Goal: Task Accomplishment & Management: Complete application form

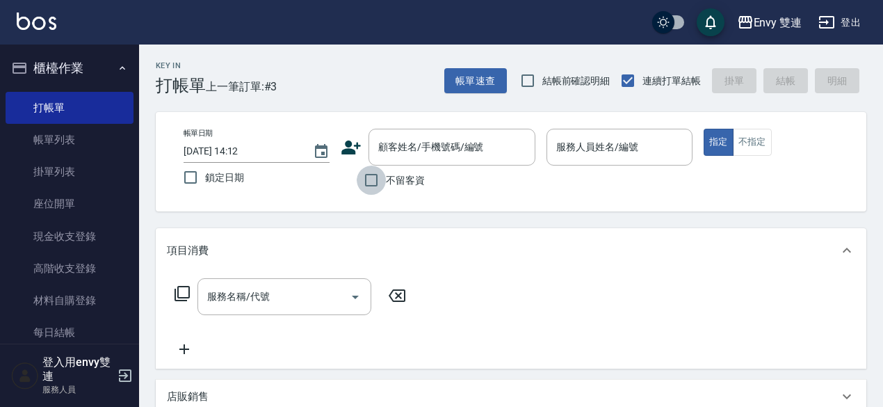
click at [374, 175] on input "不留客資" at bounding box center [371, 179] width 29 height 29
checkbox input "true"
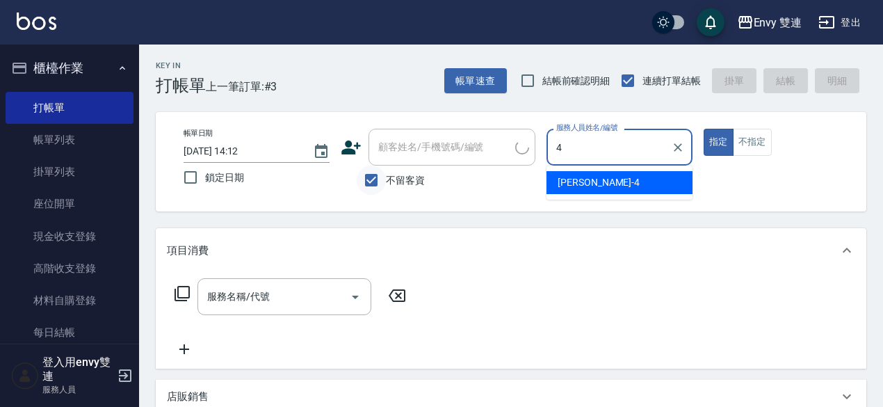
type input "[PERSON_NAME]-4"
type button "true"
type input "[PERSON_NAME]/0930773836/"
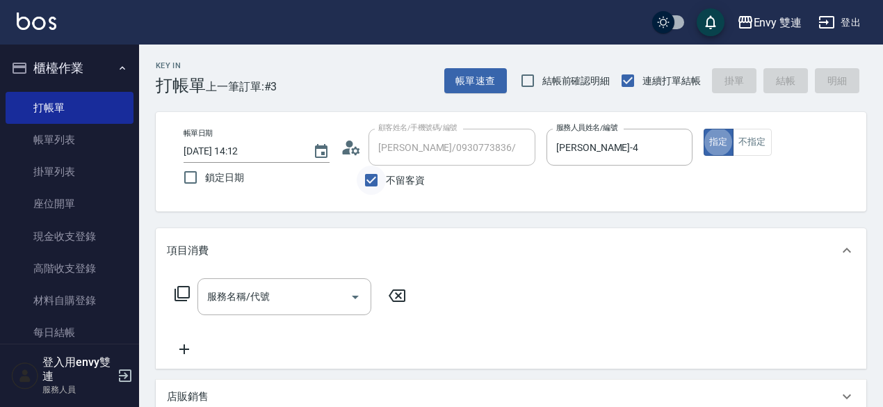
type input "Ina-2"
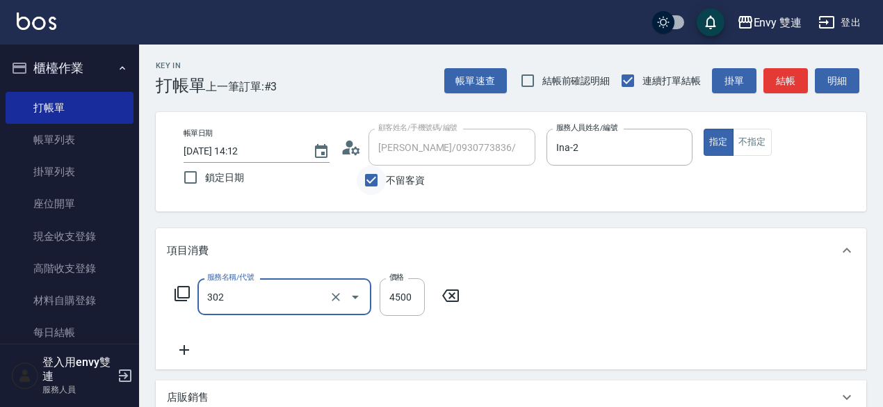
type input "水質感熱塑燙(302)"
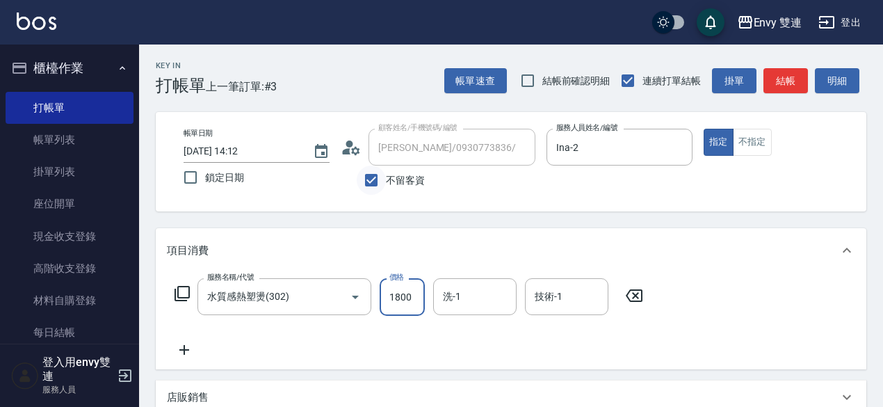
type input "1800"
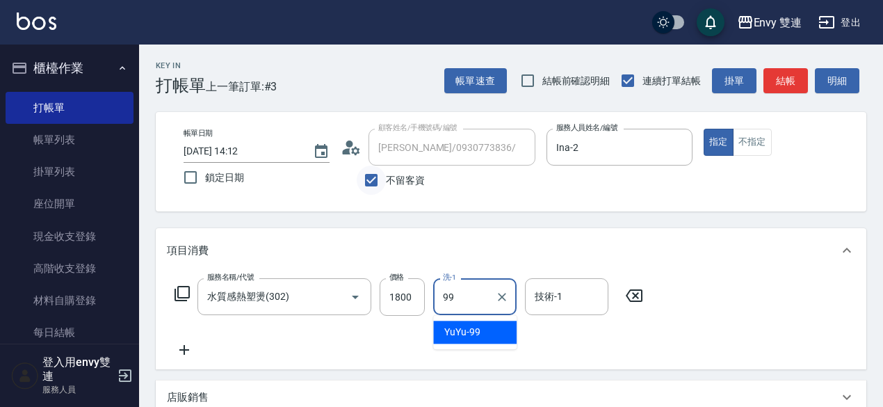
type input "YuYu-99"
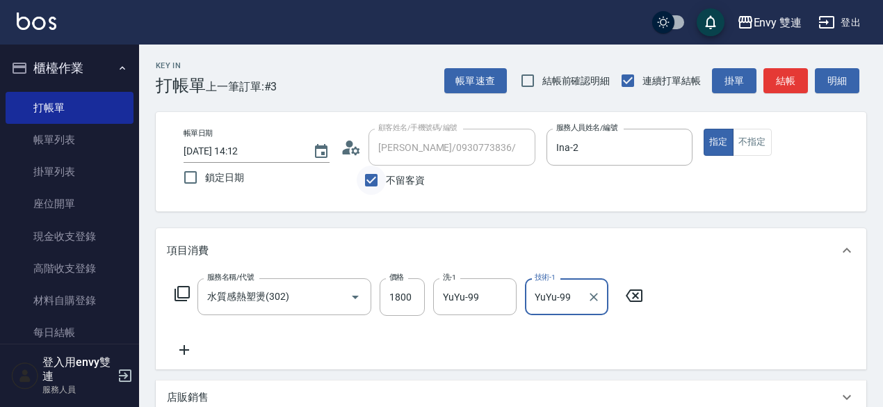
type input "YuYu-99"
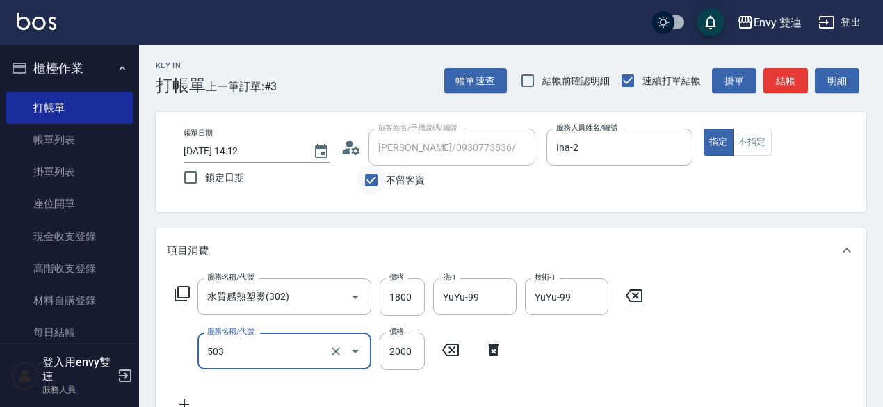
type input "日本結構二段式(503)"
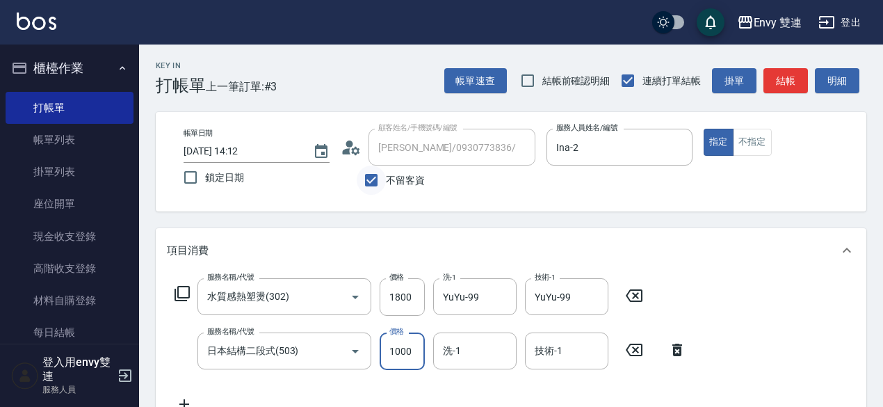
type input "1000"
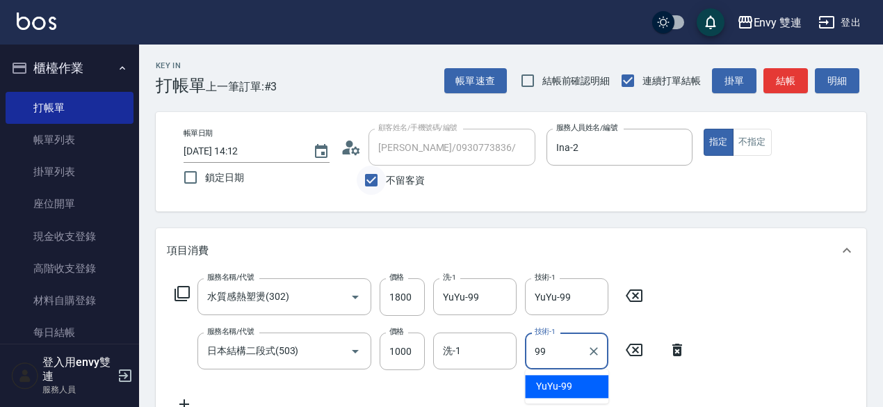
type input "99"
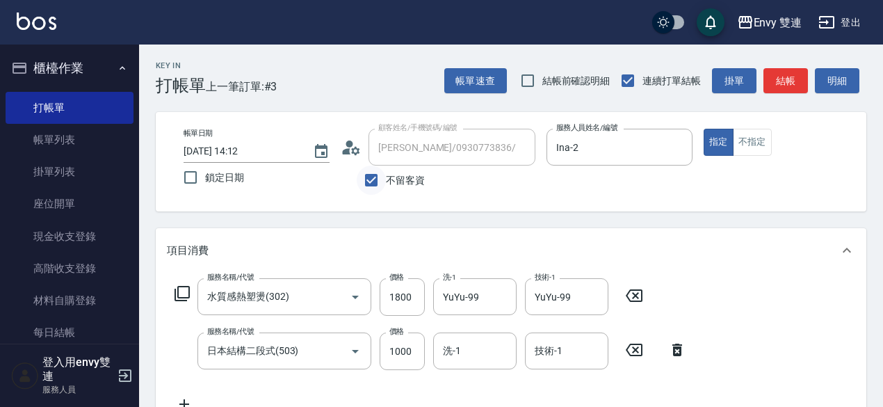
click at [374, 175] on input "不留客資" at bounding box center [371, 179] width 29 height 29
checkbox input "false"
click at [414, 259] on div "項目消費" at bounding box center [511, 250] width 710 height 44
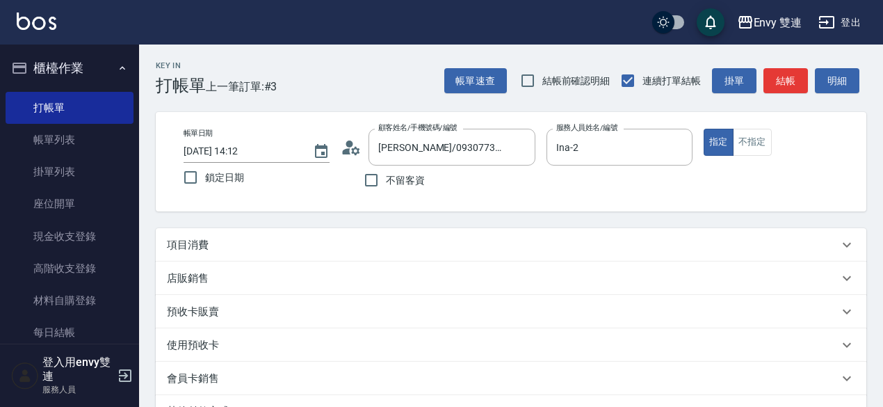
click at [514, 257] on div "項目消費" at bounding box center [511, 244] width 710 height 33
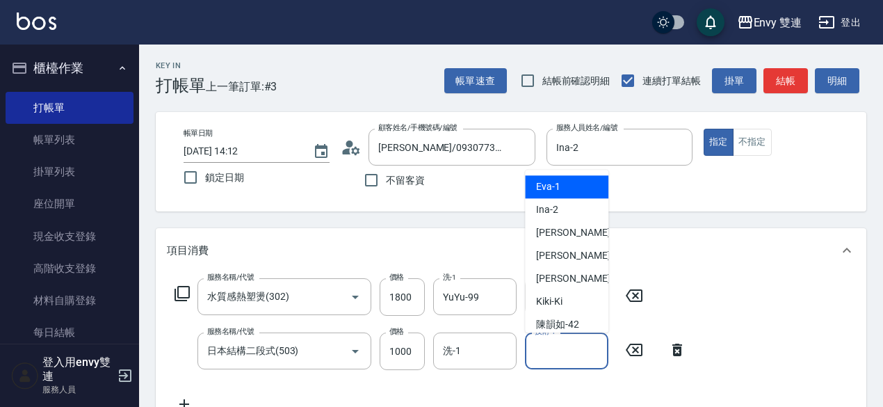
click at [545, 348] on input "技術-1" at bounding box center [566, 351] width 71 height 24
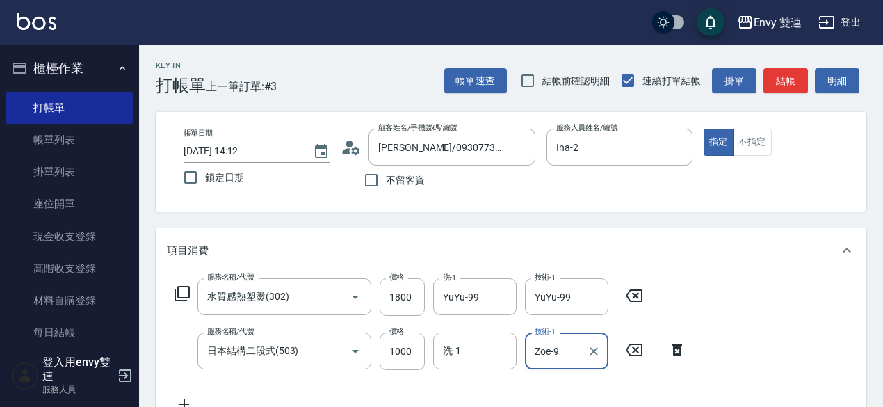
scroll to position [10, 0]
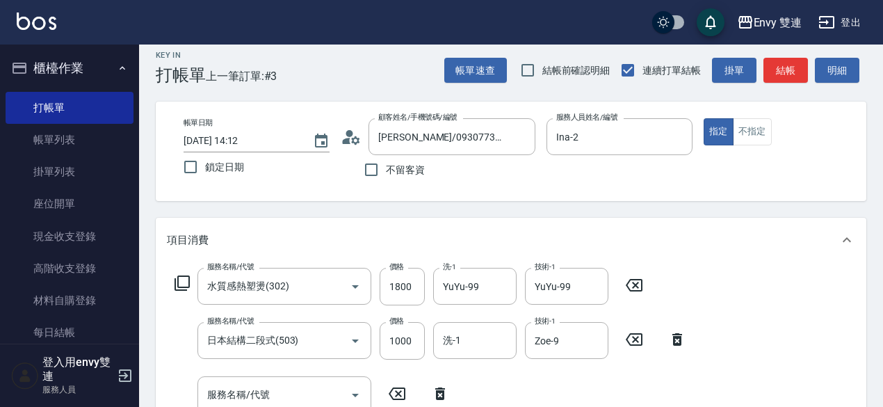
click at [438, 396] on icon at bounding box center [440, 393] width 10 height 13
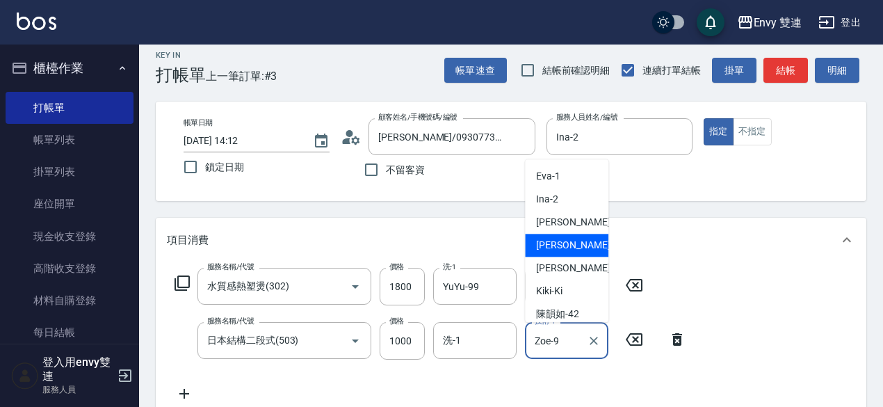
click at [578, 334] on input "Zoe-9" at bounding box center [556, 340] width 50 height 24
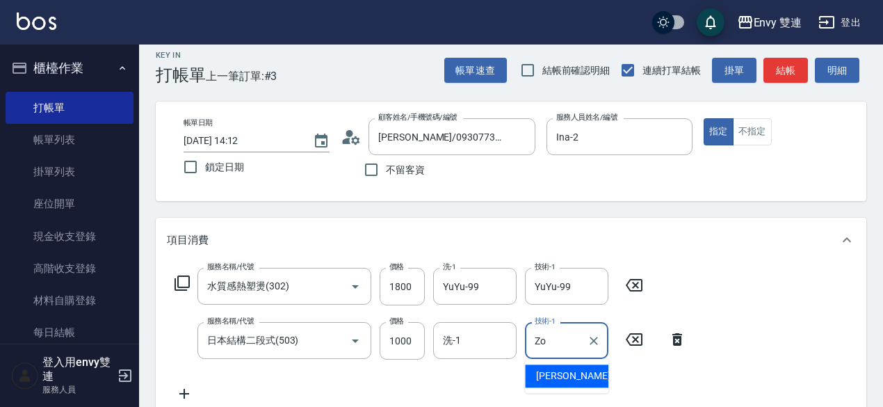
type input "Z"
type input "YuYu-99"
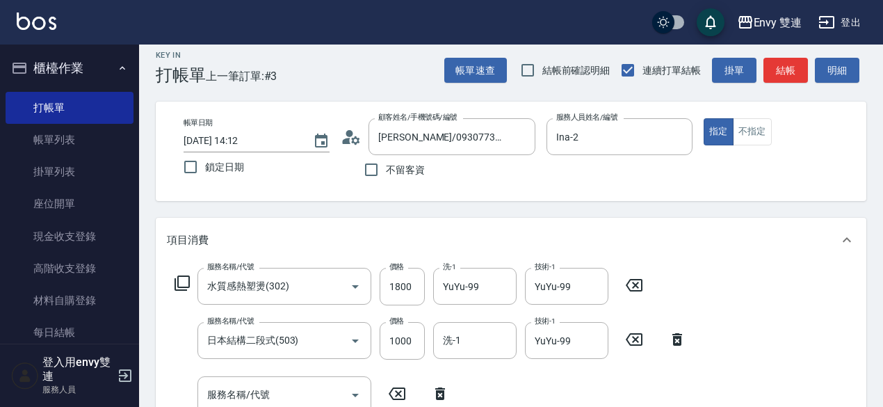
click at [438, 400] on icon at bounding box center [440, 393] width 10 height 13
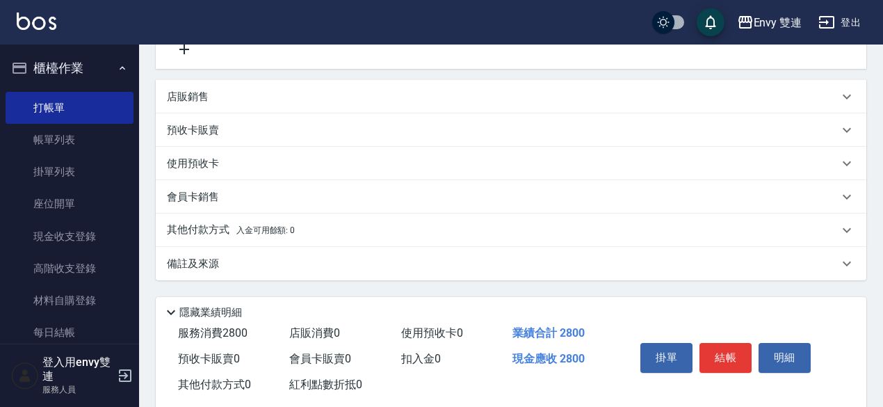
scroll to position [384, 0]
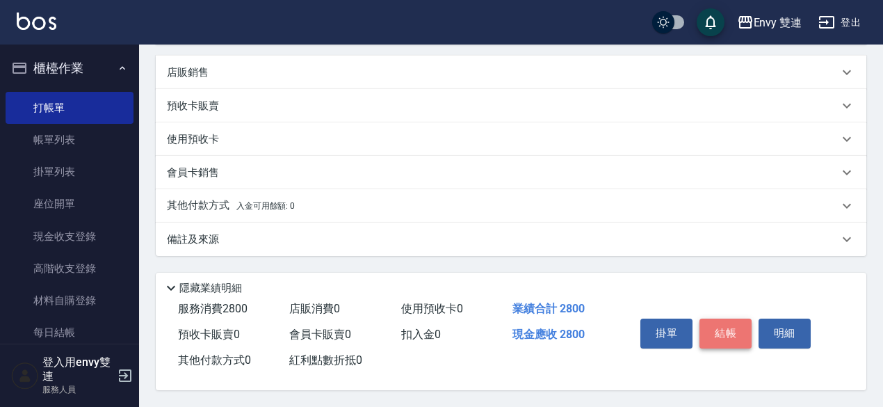
click at [729, 323] on button "結帳" at bounding box center [725, 332] width 52 height 29
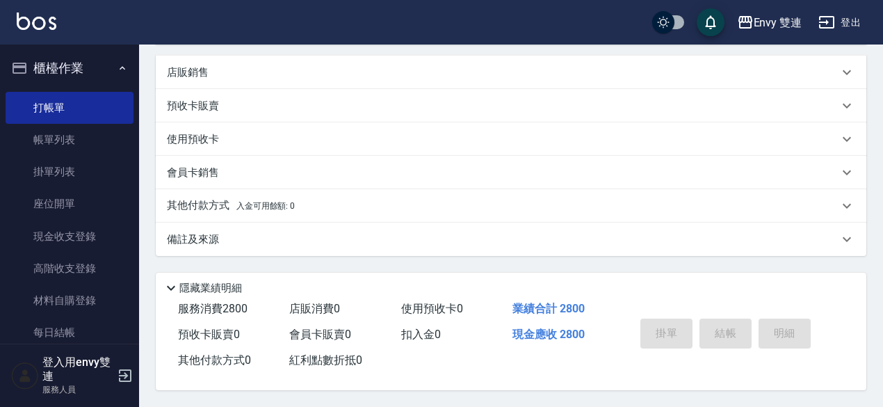
type input "[DATE] 15:37"
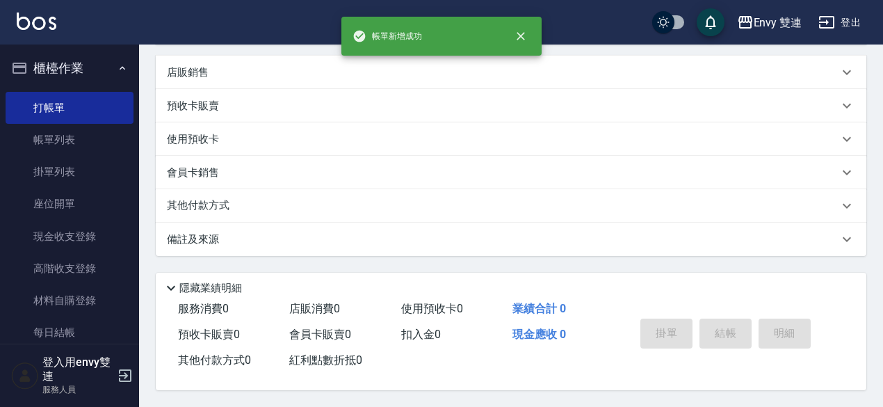
scroll to position [0, 0]
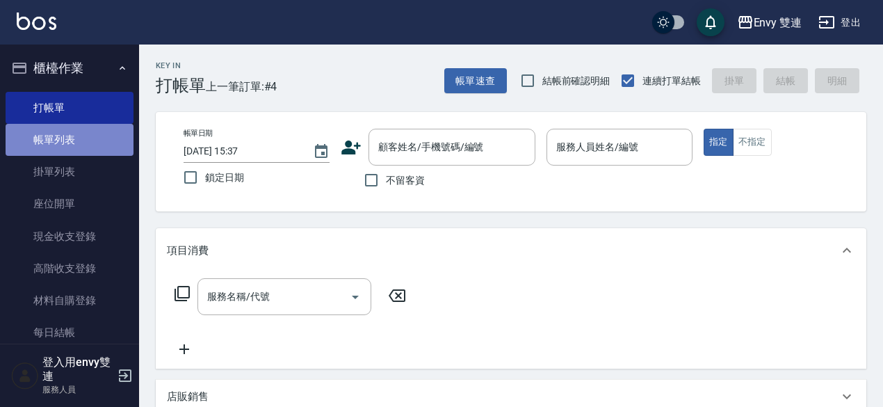
click at [93, 126] on link "帳單列表" at bounding box center [70, 140] width 128 height 32
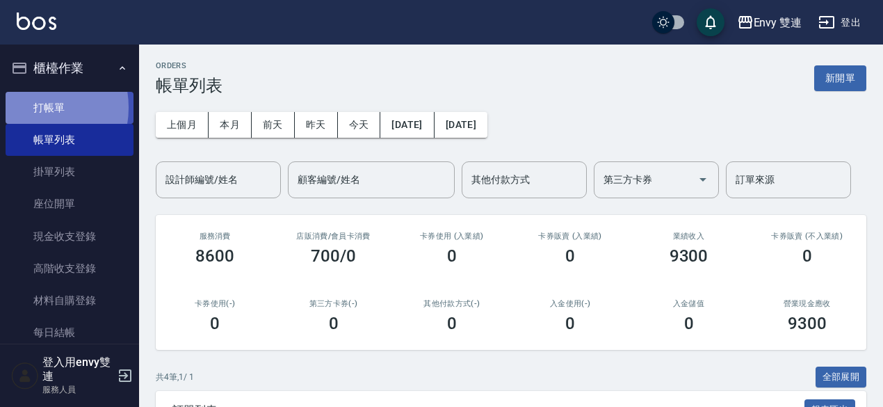
click at [32, 107] on link "打帳單" at bounding box center [70, 108] width 128 height 32
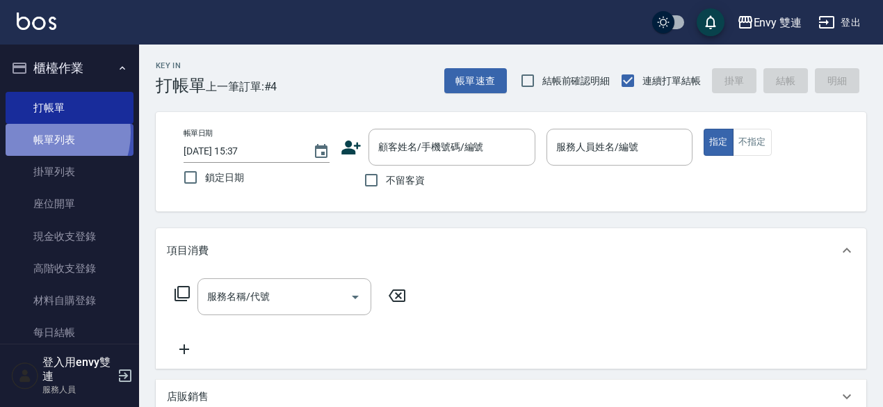
click at [45, 133] on link "帳單列表" at bounding box center [70, 140] width 128 height 32
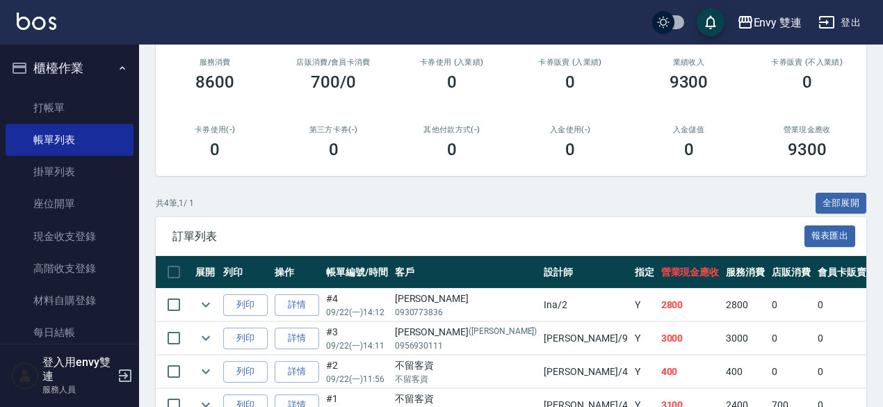
scroll to position [175, 0]
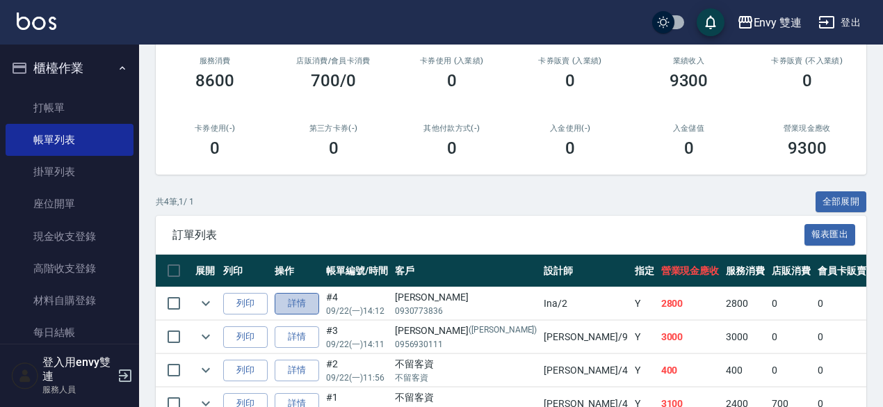
click at [295, 302] on link "詳情" at bounding box center [297, 304] width 44 height 22
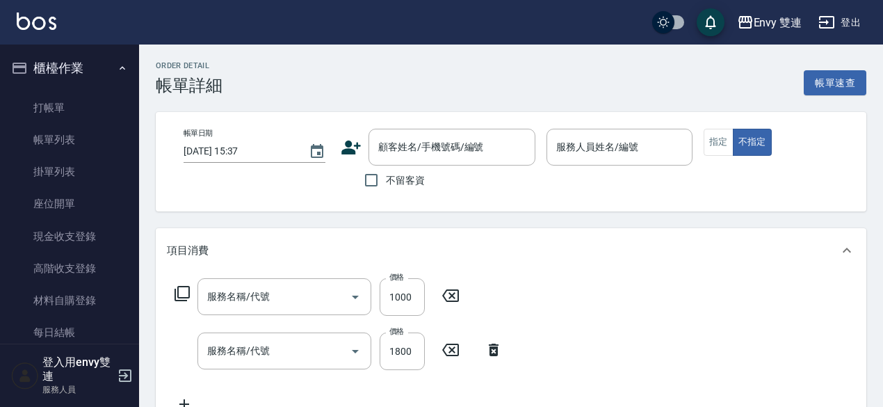
type input "[DATE] 14:12"
type input "Ina-2"
type input "日本結構二段式(503)"
type input "水質感熱塑燙(302)"
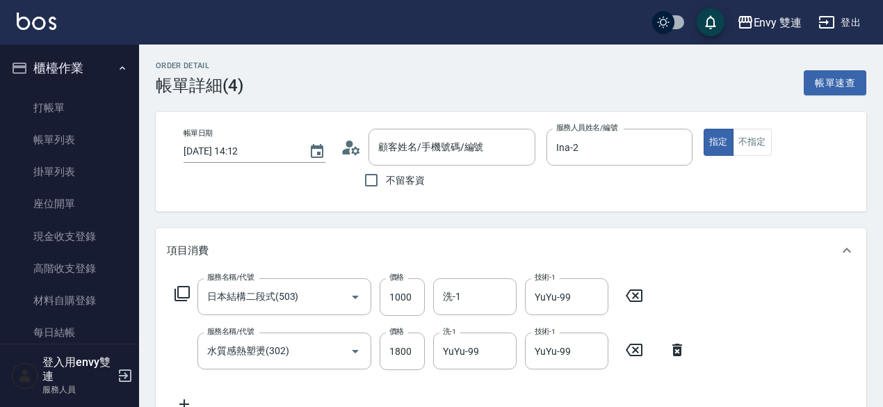
type input "[PERSON_NAME]/0930773836/"
click at [520, 145] on icon "Clear" at bounding box center [521, 147] width 14 height 14
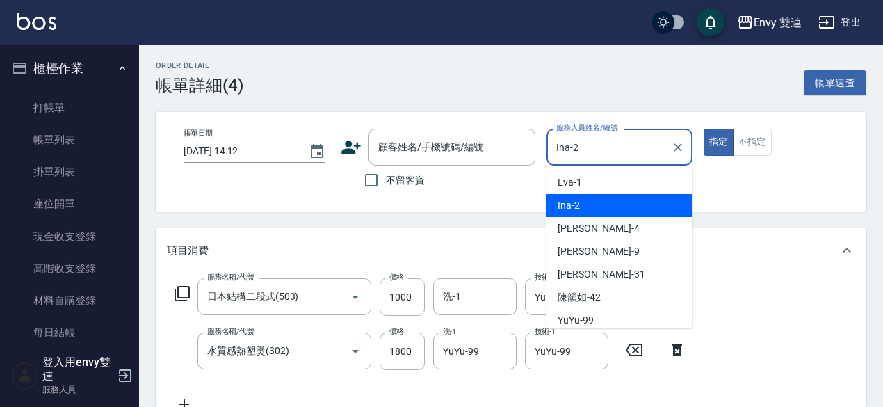
click at [612, 145] on input "Ina-2" at bounding box center [609, 147] width 113 height 24
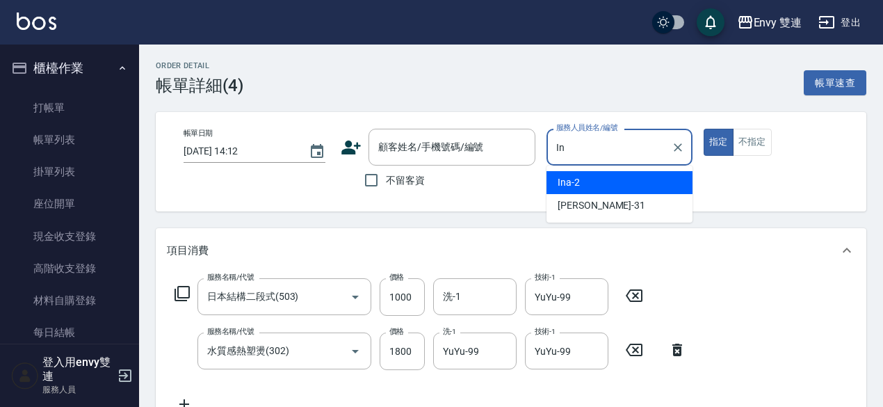
type input "I"
type input "[PERSON_NAME]-4"
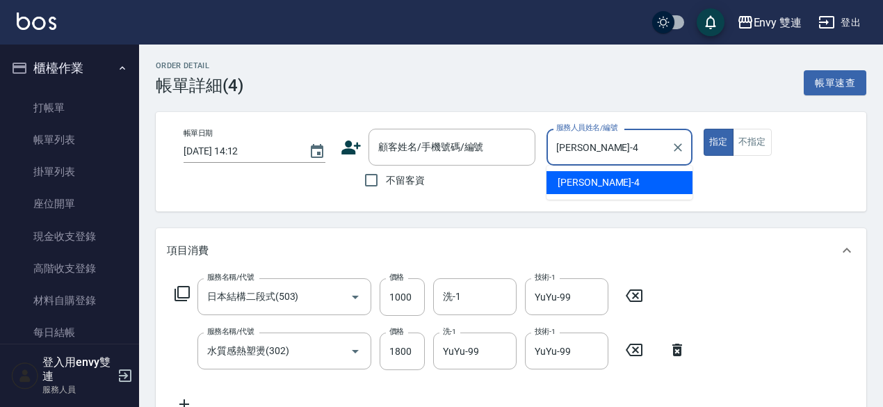
type button "true"
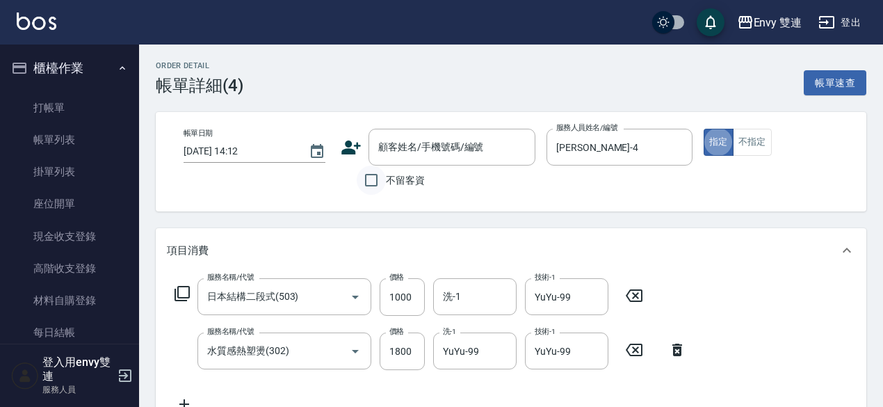
click at [368, 184] on input "不留客資" at bounding box center [371, 179] width 29 height 29
checkbox input "true"
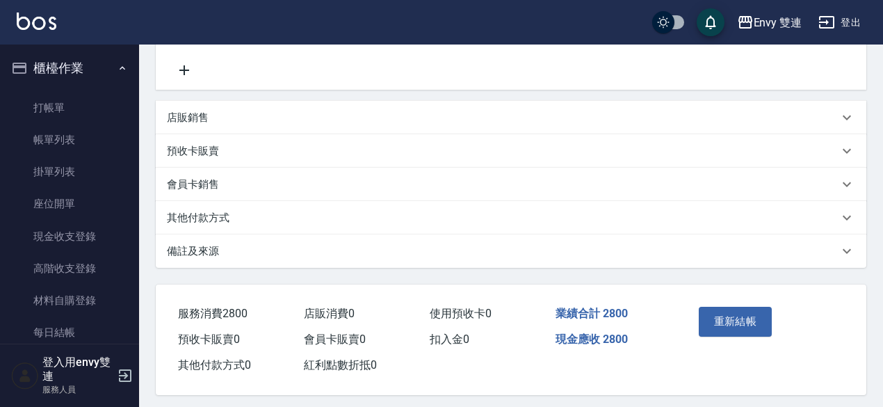
scroll to position [343, 0]
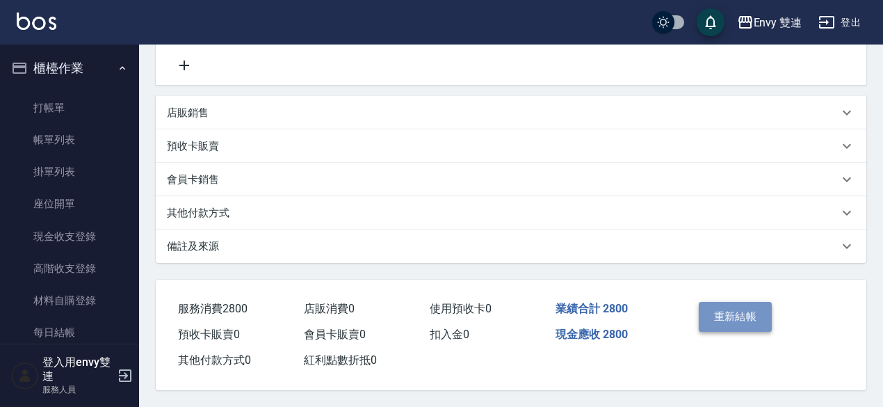
click at [706, 322] on button "重新結帳" at bounding box center [736, 316] width 74 height 29
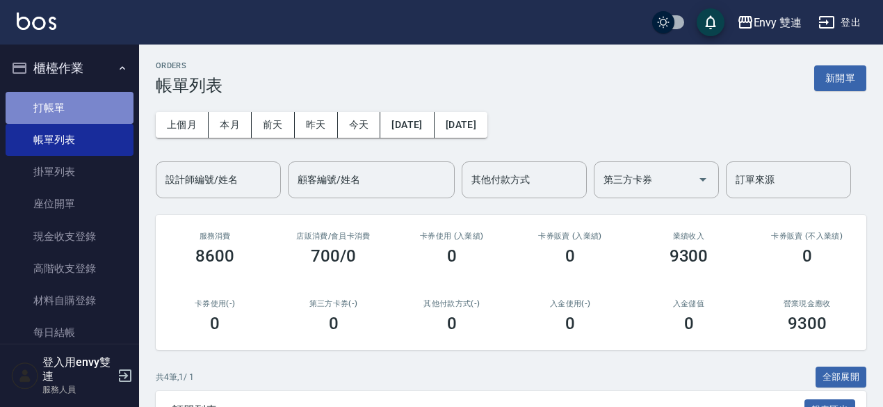
click at [76, 111] on link "打帳單" at bounding box center [70, 108] width 128 height 32
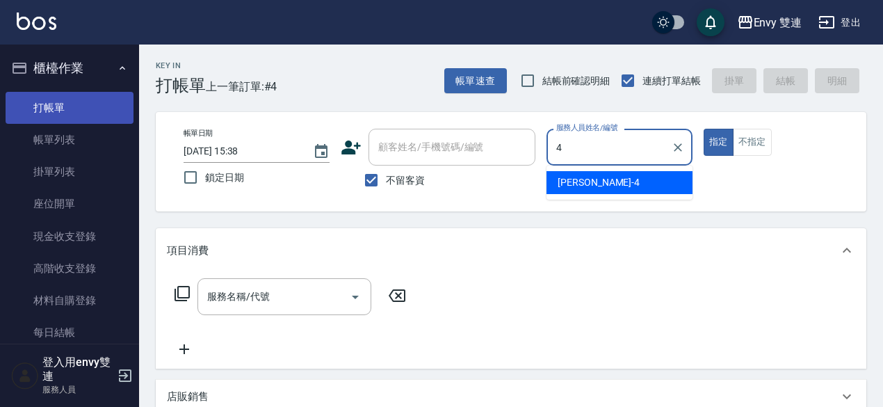
type input "[PERSON_NAME]-4"
type button "true"
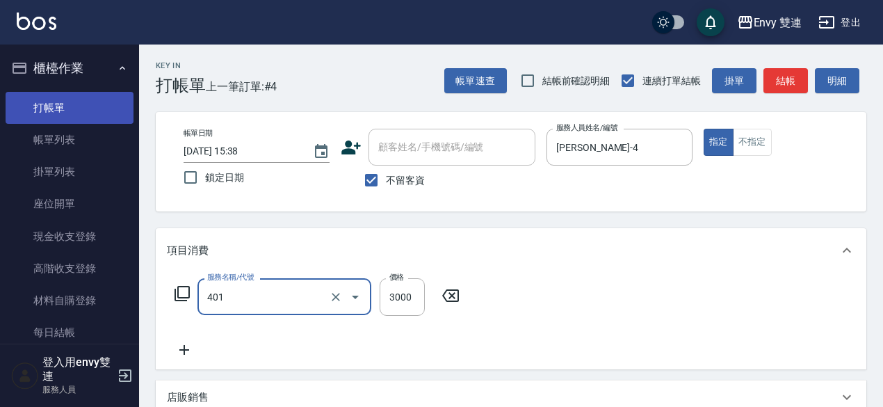
type input "染髮(401)"
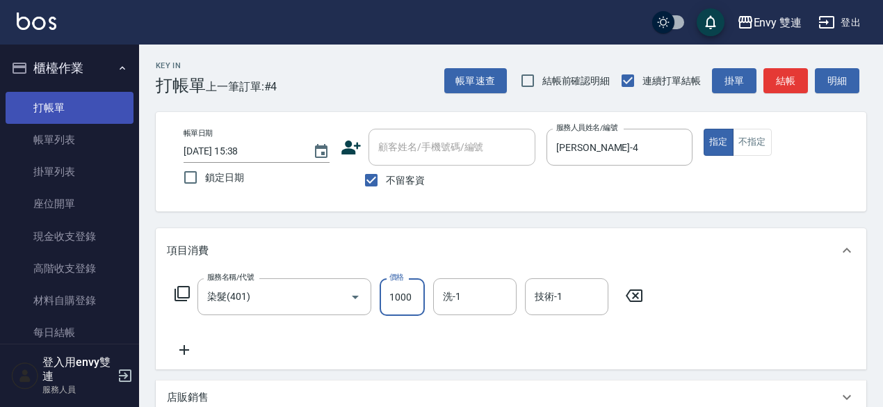
type input "1000"
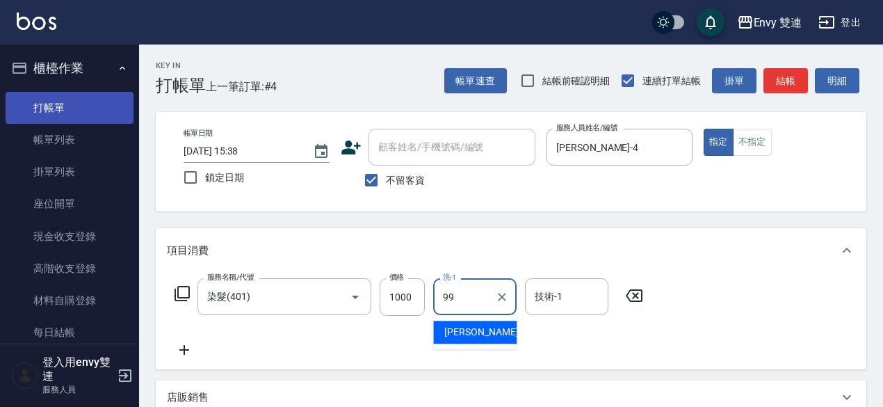
type input "YuYu-99"
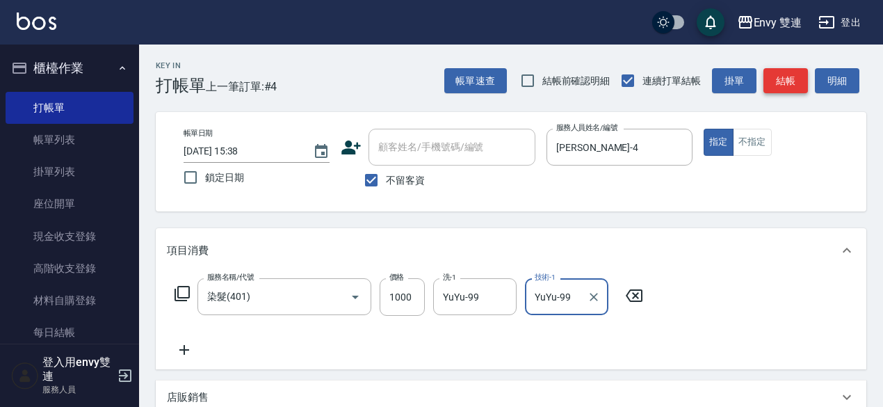
type input "YuYu-99"
click at [795, 82] on button "結帳" at bounding box center [785, 81] width 44 height 26
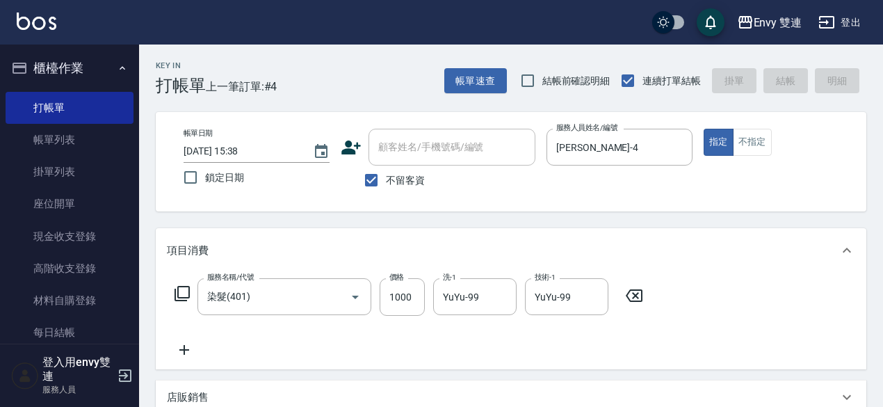
type input "[DATE] 15:39"
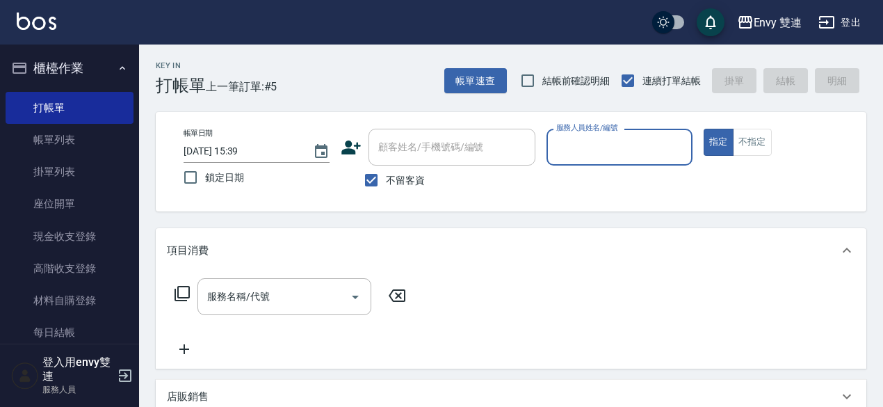
type input "ㄒ"
